Goal: Task Accomplishment & Management: Complete application form

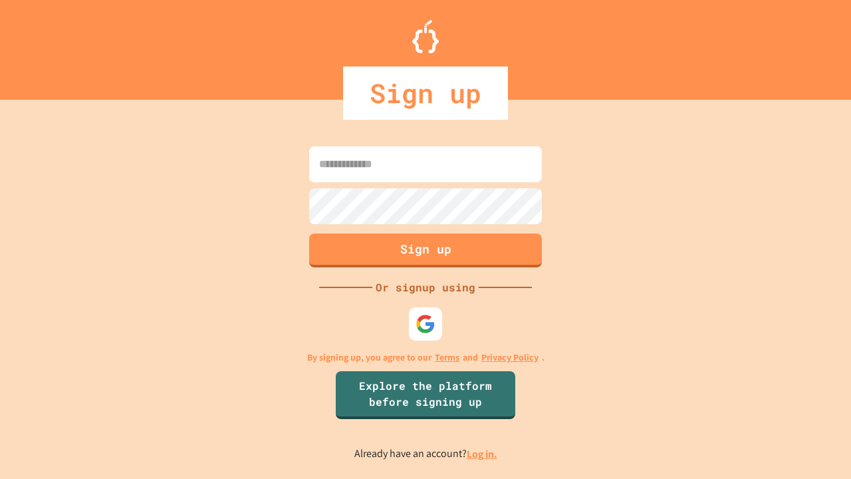
click at [483, 454] on link "Log in." at bounding box center [482, 454] width 31 height 14
